Goal: Browse casually

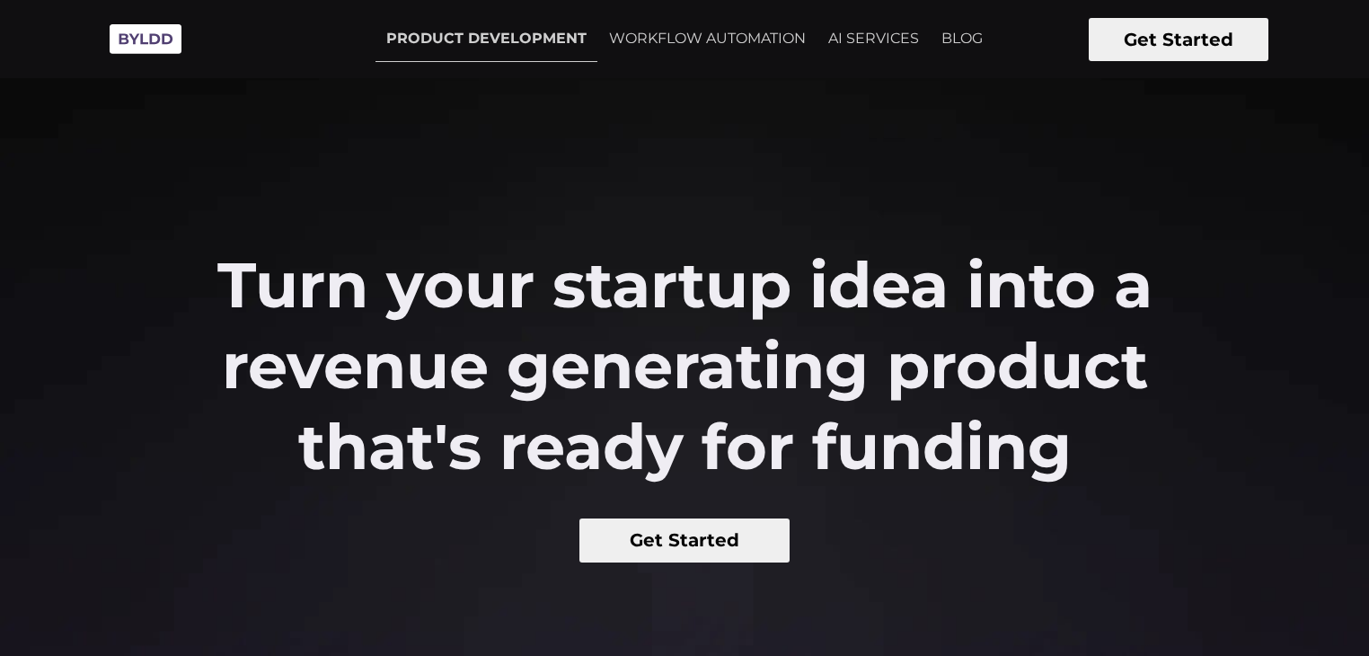
click at [706, 25] on link "WORKFLOW AUTOMATION" at bounding box center [707, 38] width 218 height 45
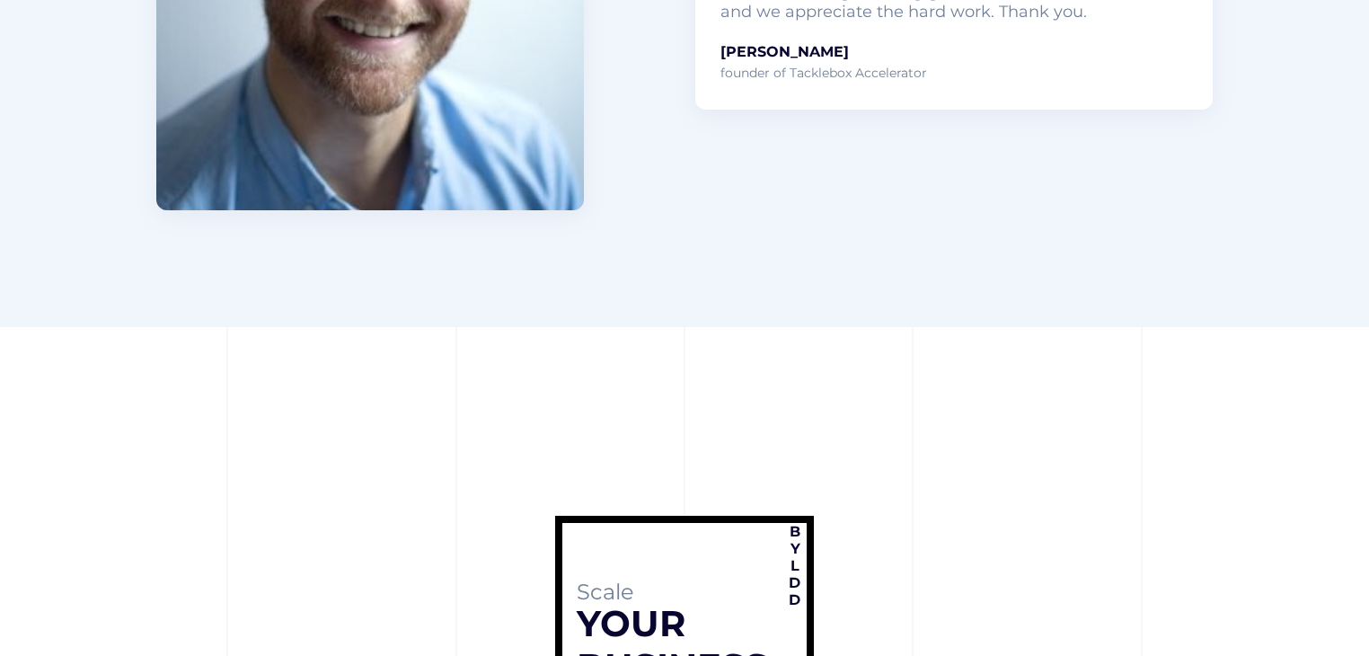
scroll to position [7281, 0]
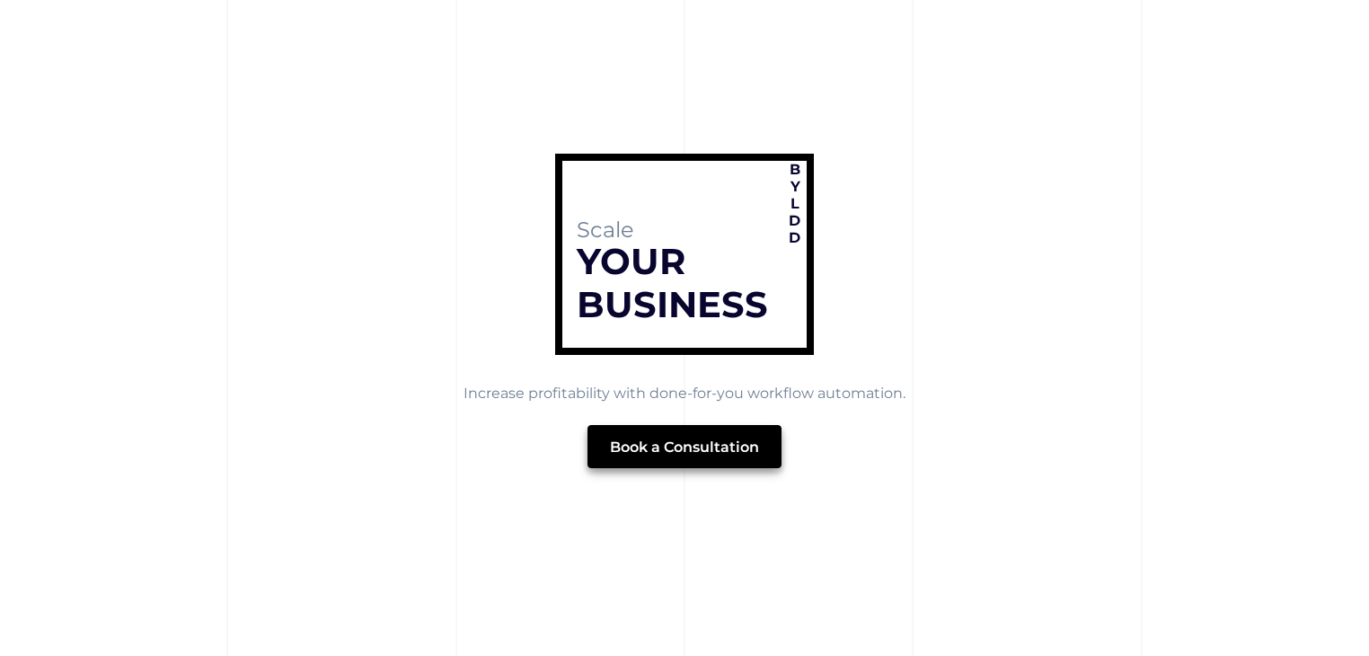
click at [660, 448] on button "Book a Consultation" at bounding box center [685, 446] width 194 height 43
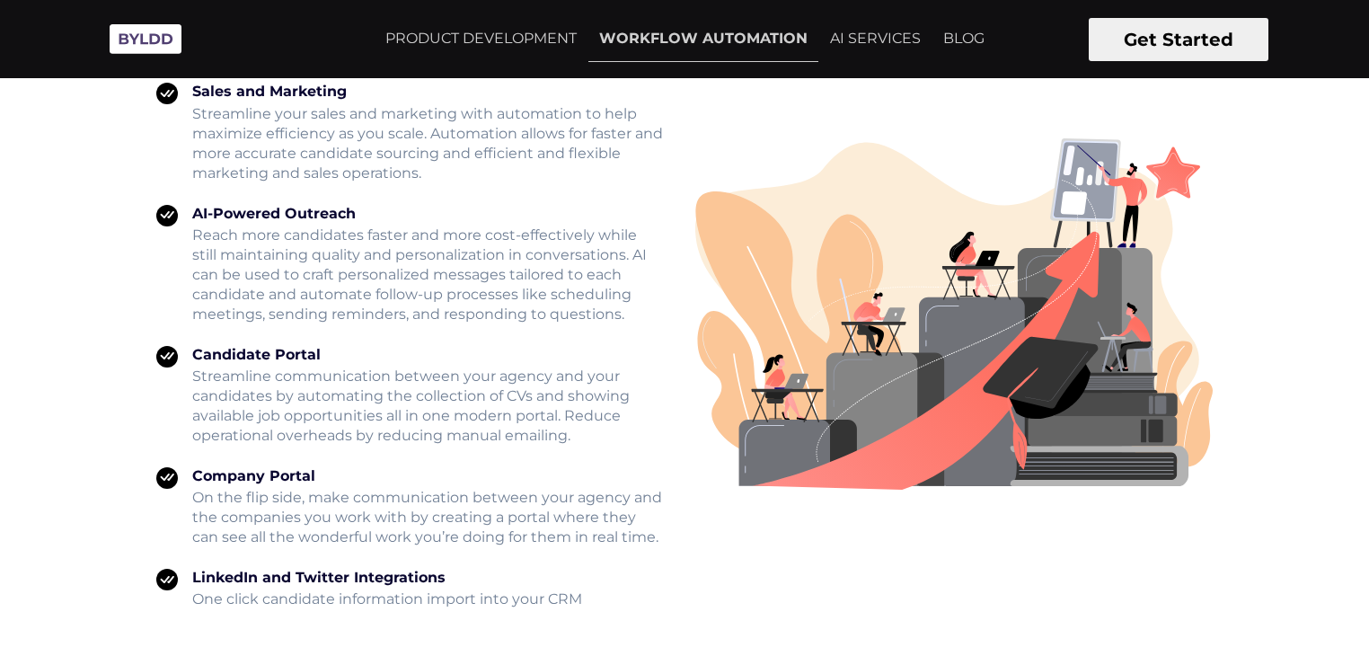
scroll to position [3259, 0]
click at [877, 16] on link "AI SERVICES" at bounding box center [876, 38] width 112 height 45
click at [970, 19] on link "BLOG" at bounding box center [964, 38] width 63 height 45
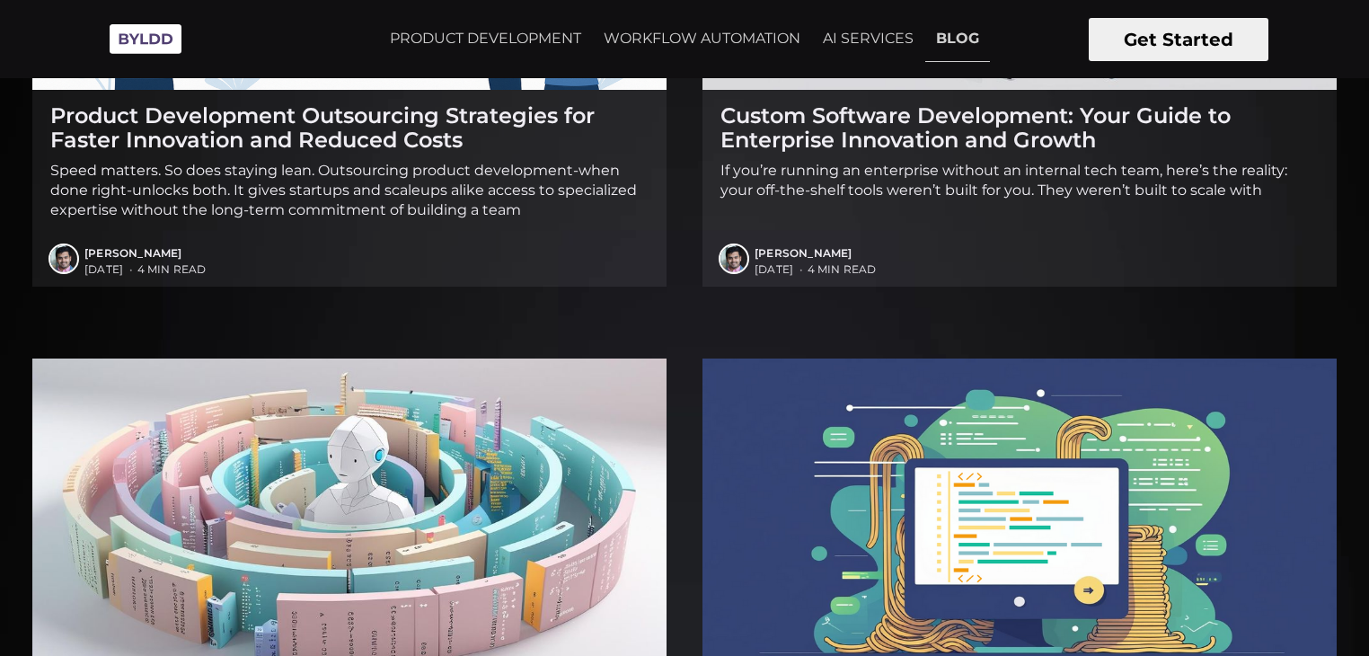
scroll to position [495, 0]
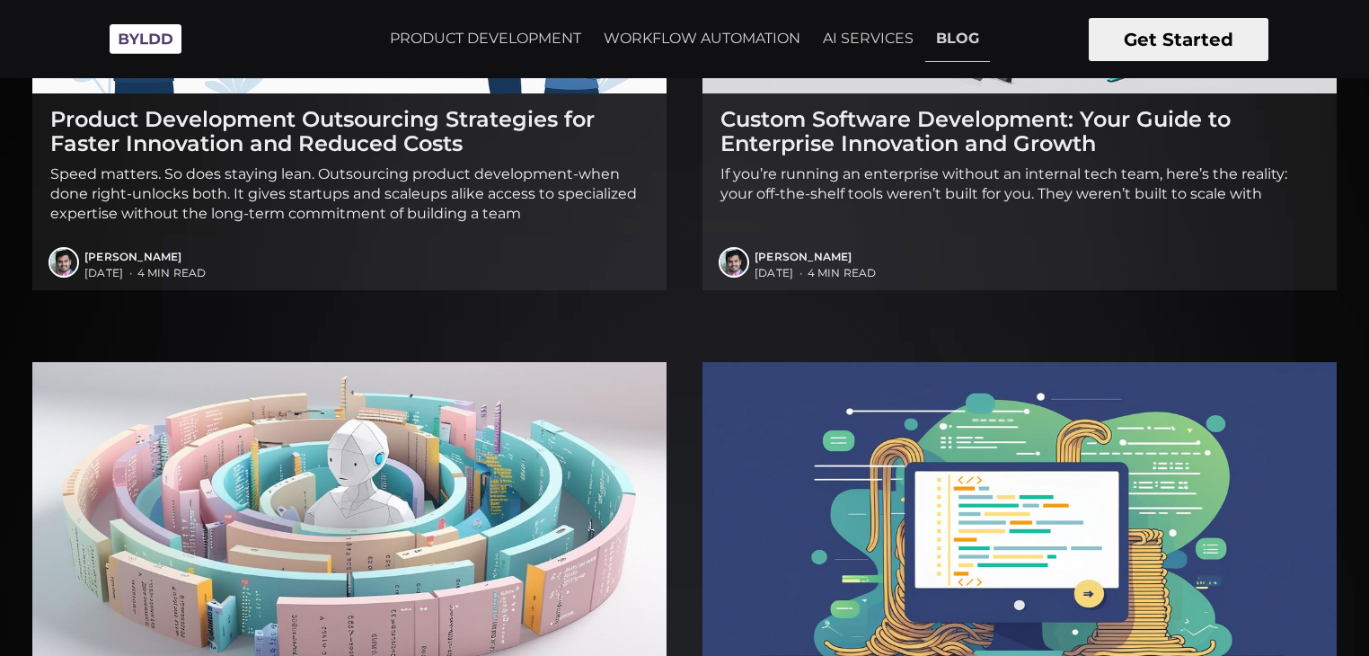
click at [303, 155] on h2 "Product Development Outsourcing Strategies for Faster Innovation and Reduced Co…" at bounding box center [349, 131] width 598 height 49
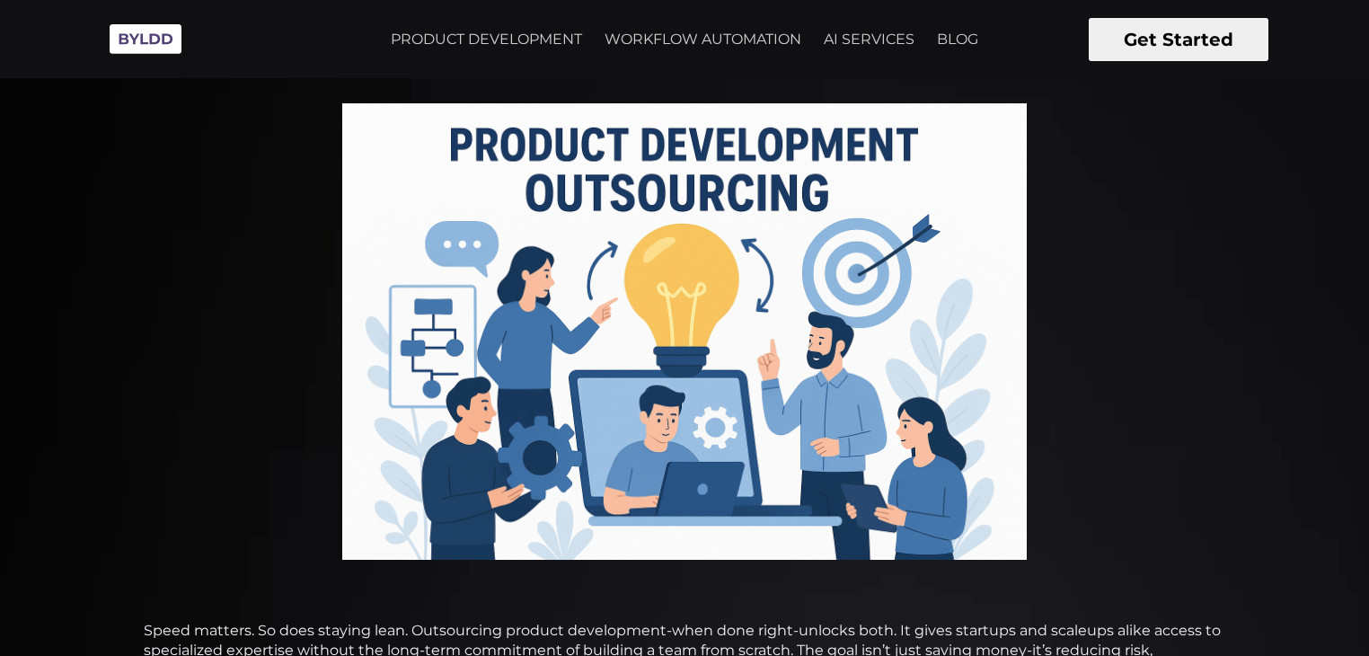
scroll to position [49, 0]
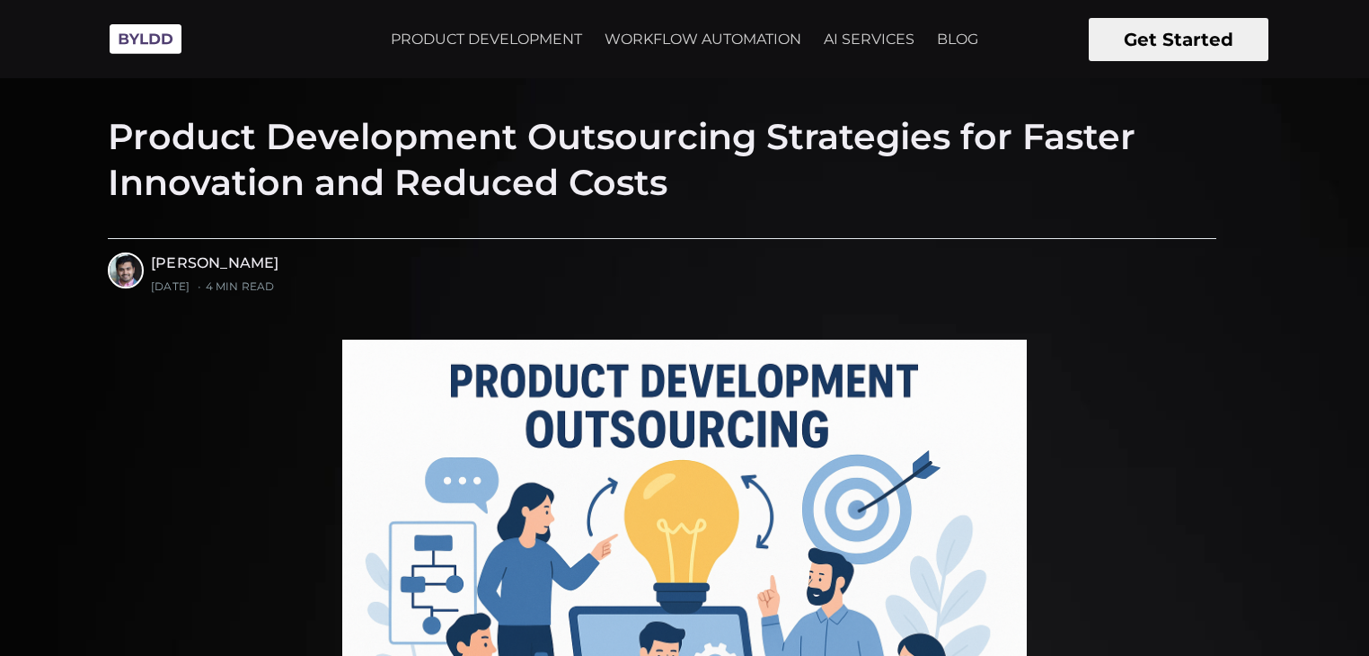
click at [142, 40] on img at bounding box center [146, 38] width 90 height 49
